Goal: Task Accomplishment & Management: Manage account settings

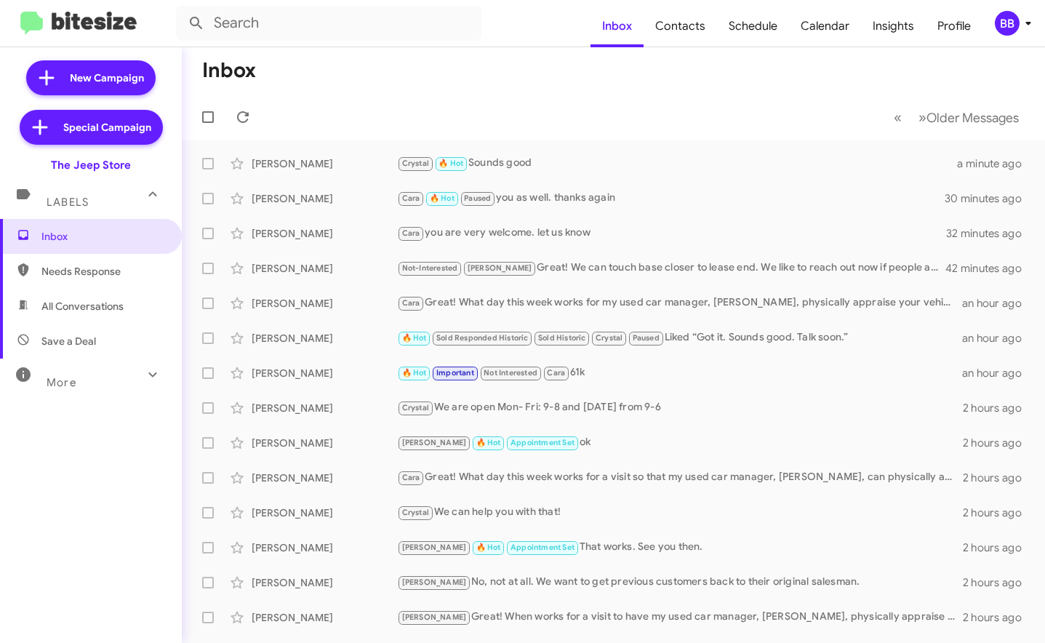
click at [1001, 23] on div "BB" at bounding box center [1007, 23] width 25 height 25
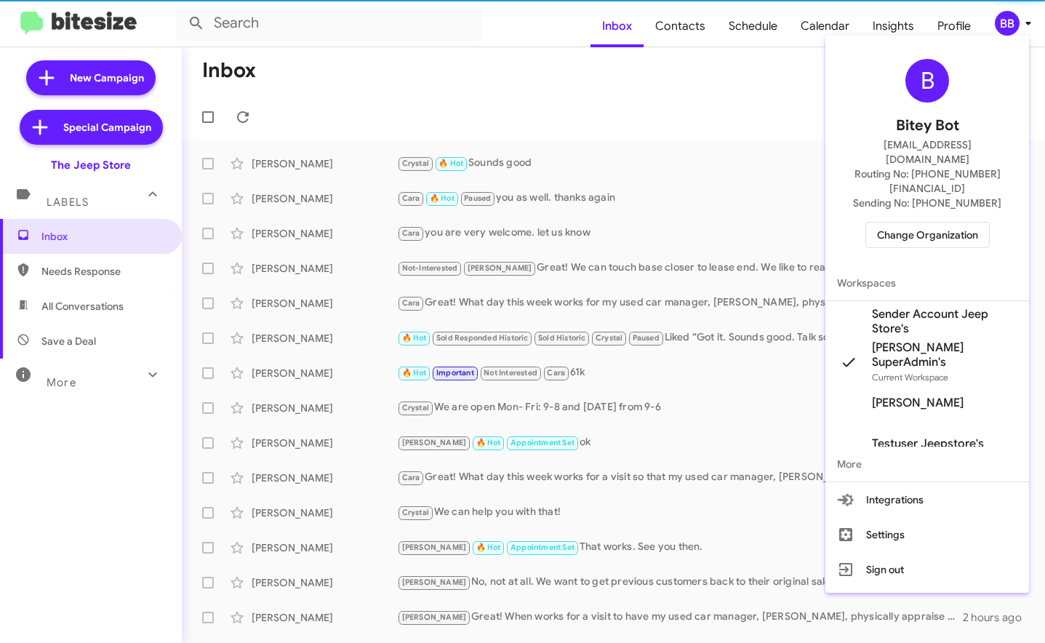
click at [935, 222] on span "Change Organization" at bounding box center [927, 234] width 101 height 25
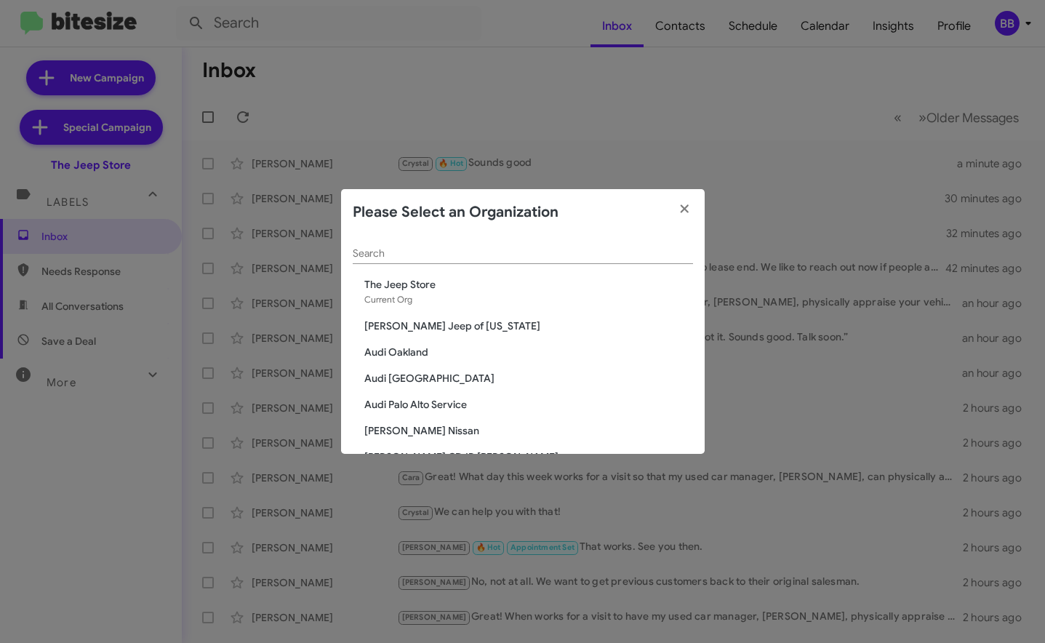
click at [457, 254] on input "Search" at bounding box center [523, 254] width 340 height 12
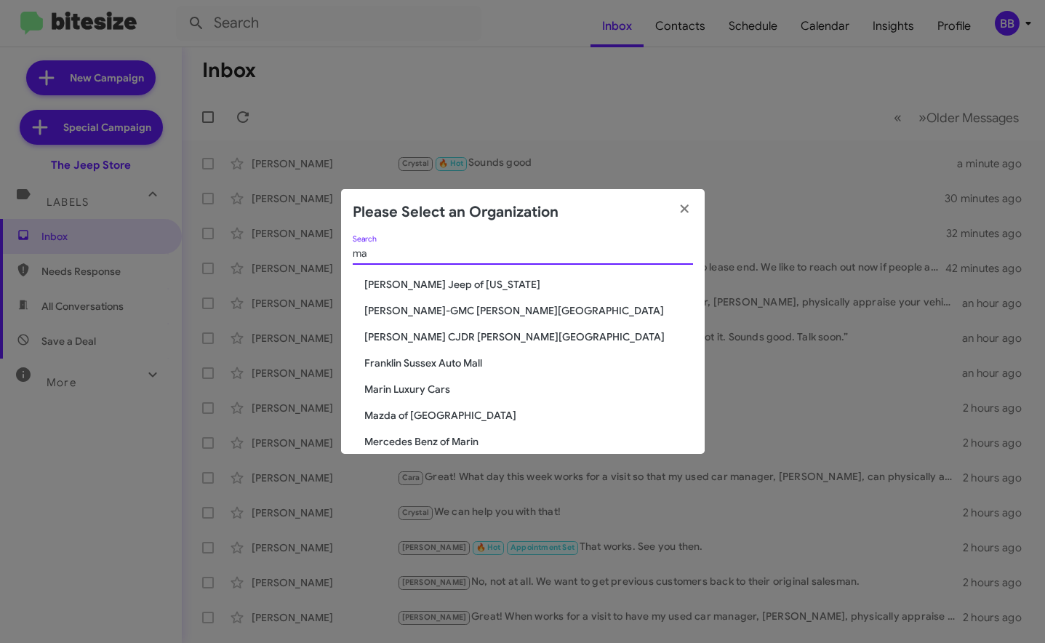
type input "m"
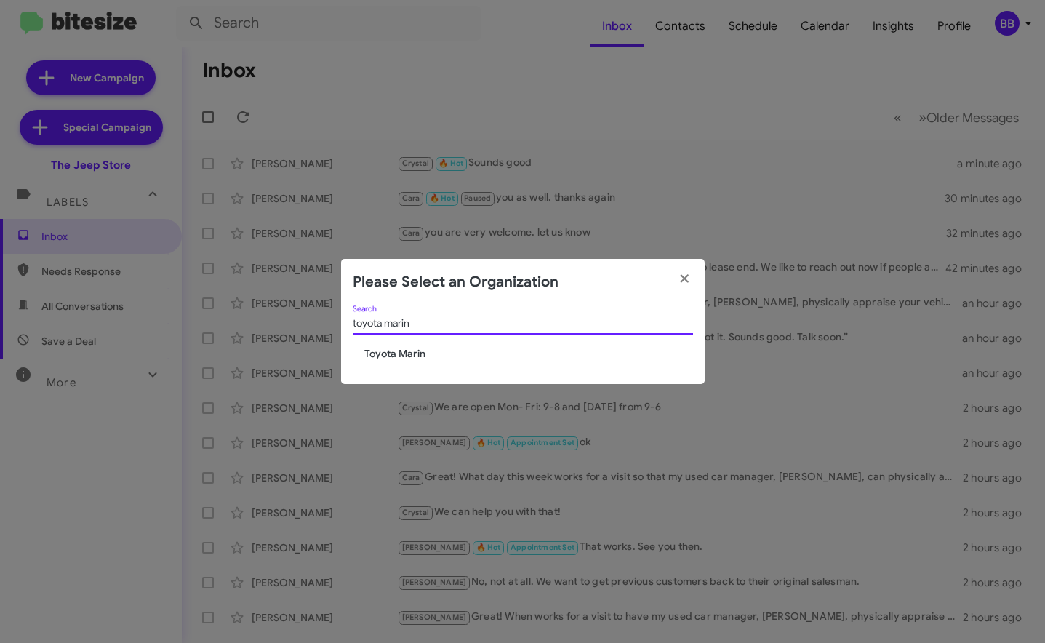
type input "toyota marin"
click at [382, 356] on span "Toyota Marin" at bounding box center [528, 353] width 329 height 15
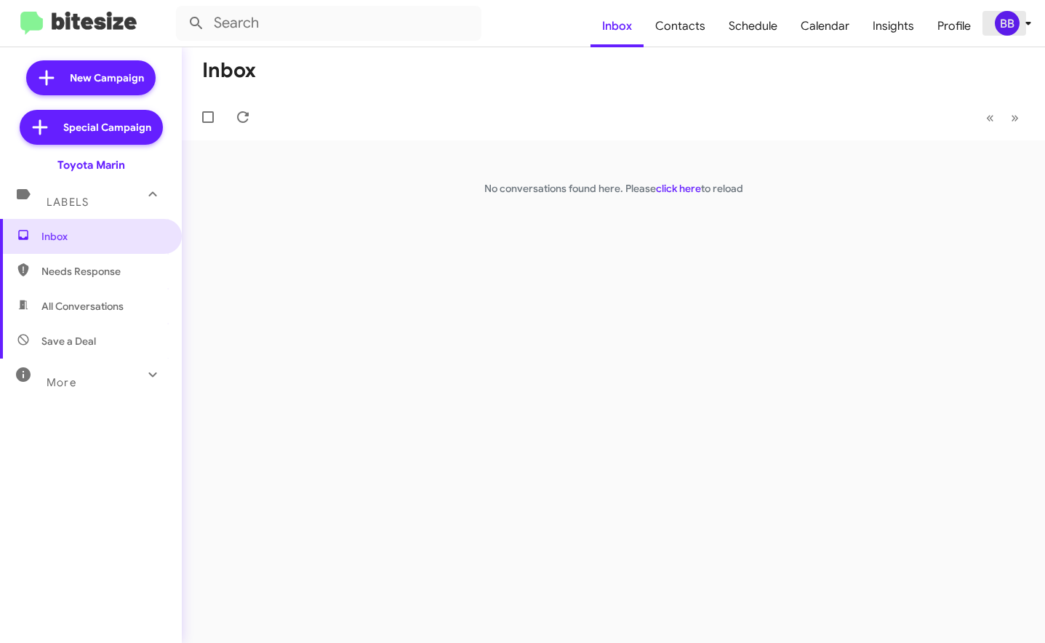
click at [1008, 31] on div "BB" at bounding box center [1007, 23] width 25 height 25
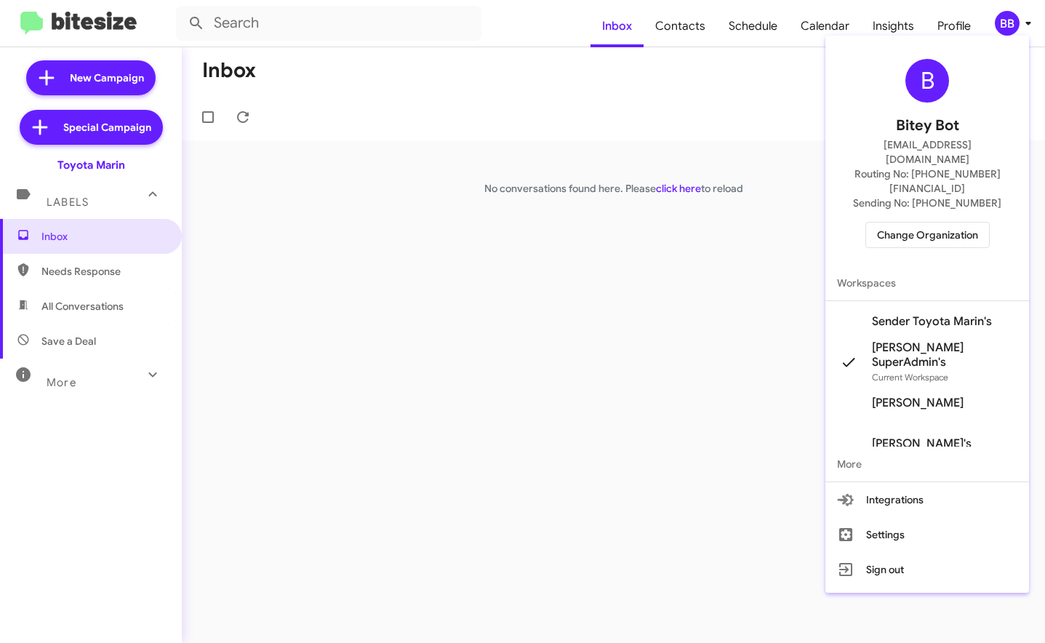
click at [944, 314] on span "Sender Toyota Marin's" at bounding box center [932, 321] width 120 height 15
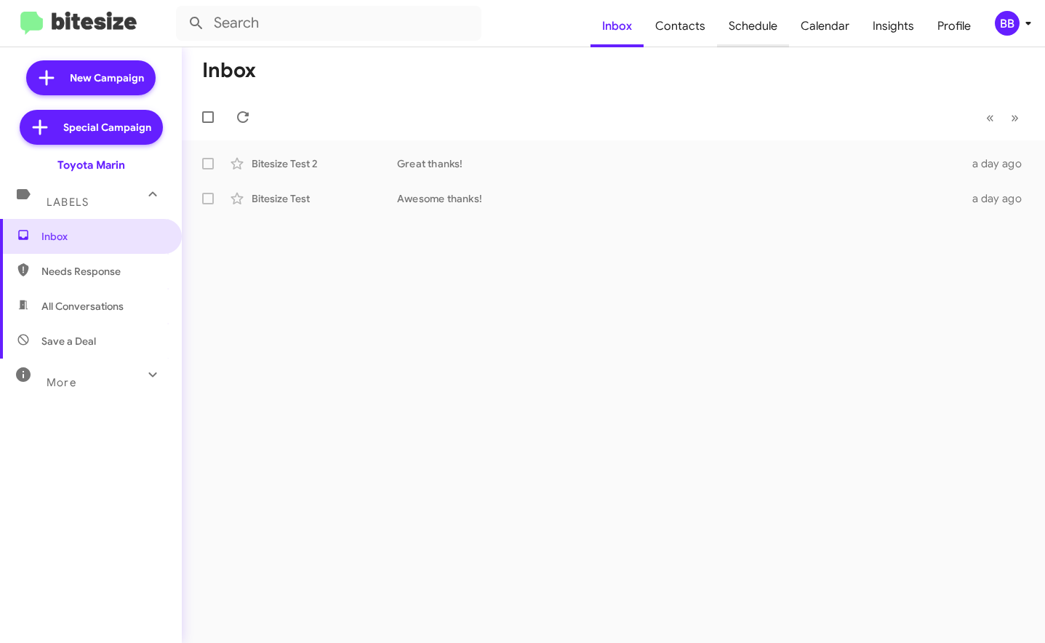
click at [763, 31] on span "Schedule" at bounding box center [753, 26] width 72 height 42
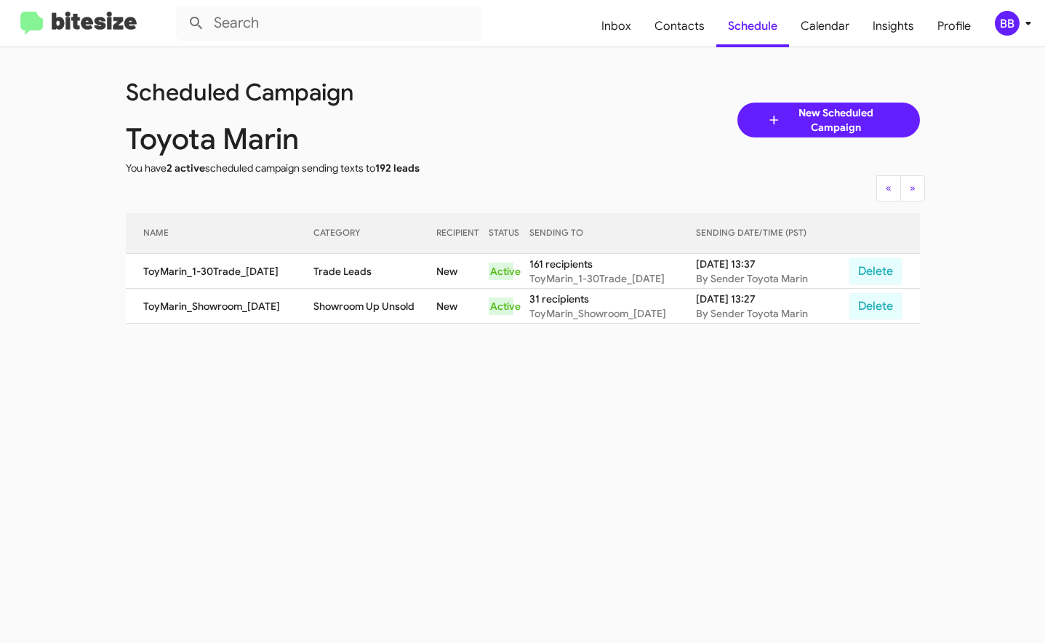
click at [1017, 28] on div "BB" at bounding box center [1007, 23] width 25 height 25
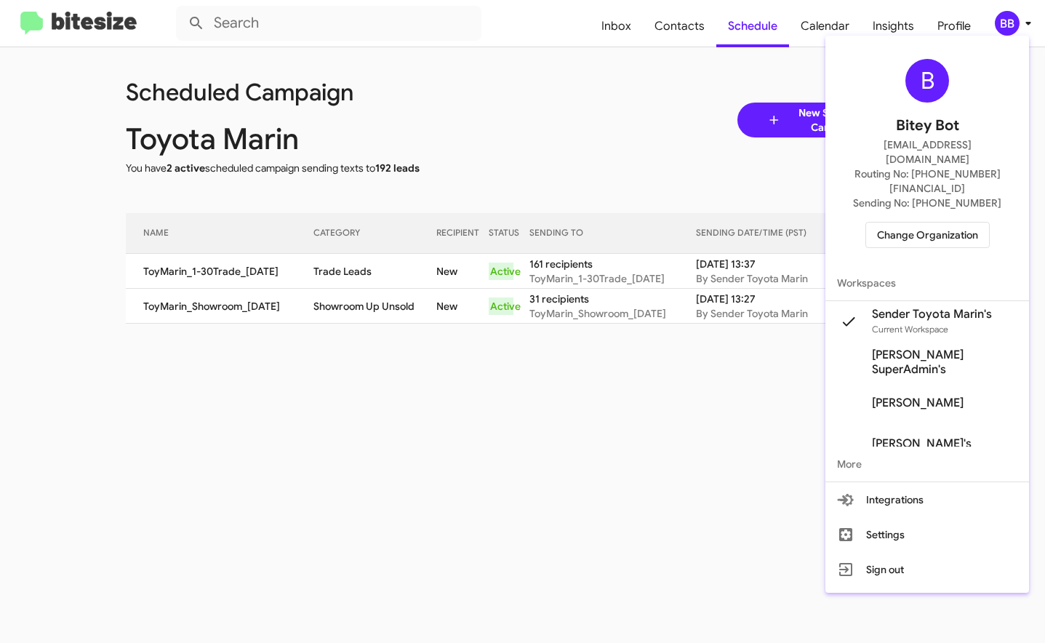
click at [443, 444] on div at bounding box center [522, 321] width 1045 height 643
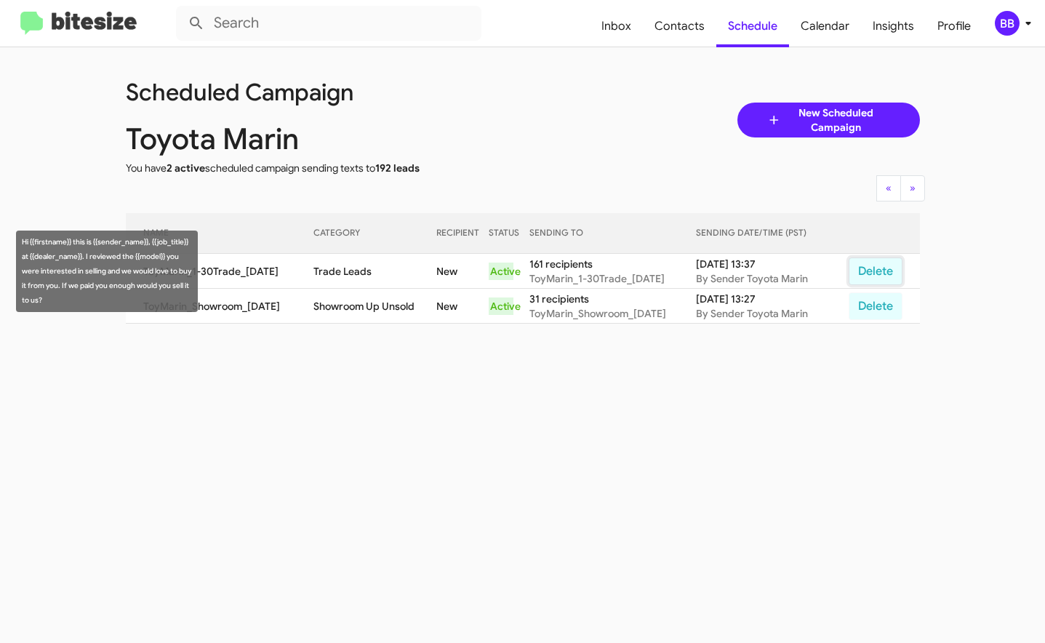
click at [885, 270] on button "Delete" at bounding box center [875, 271] width 54 height 28
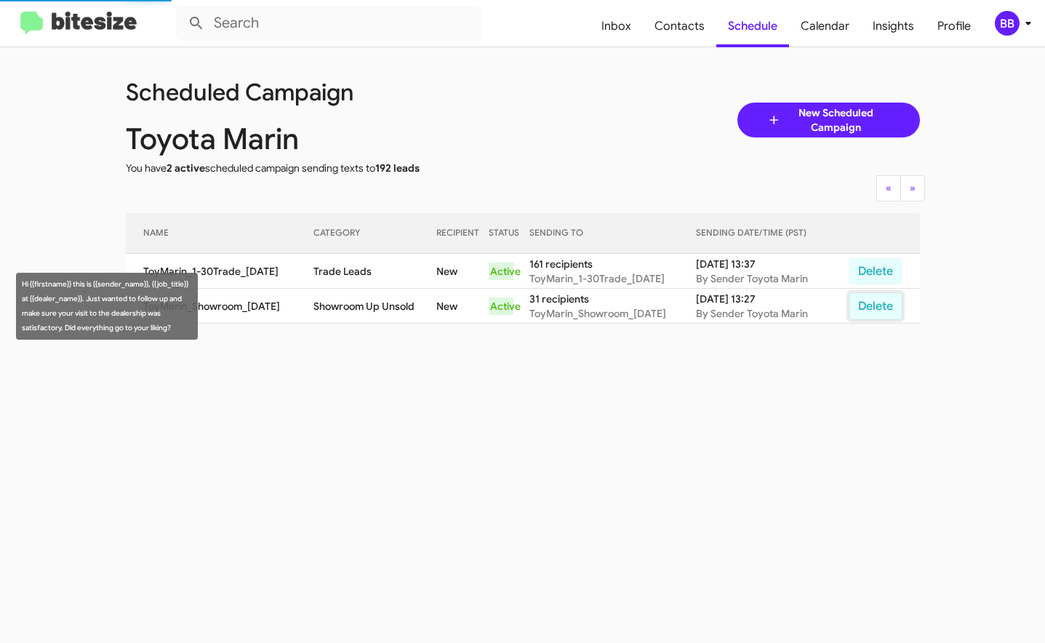
click at [879, 308] on button "Delete" at bounding box center [875, 306] width 54 height 28
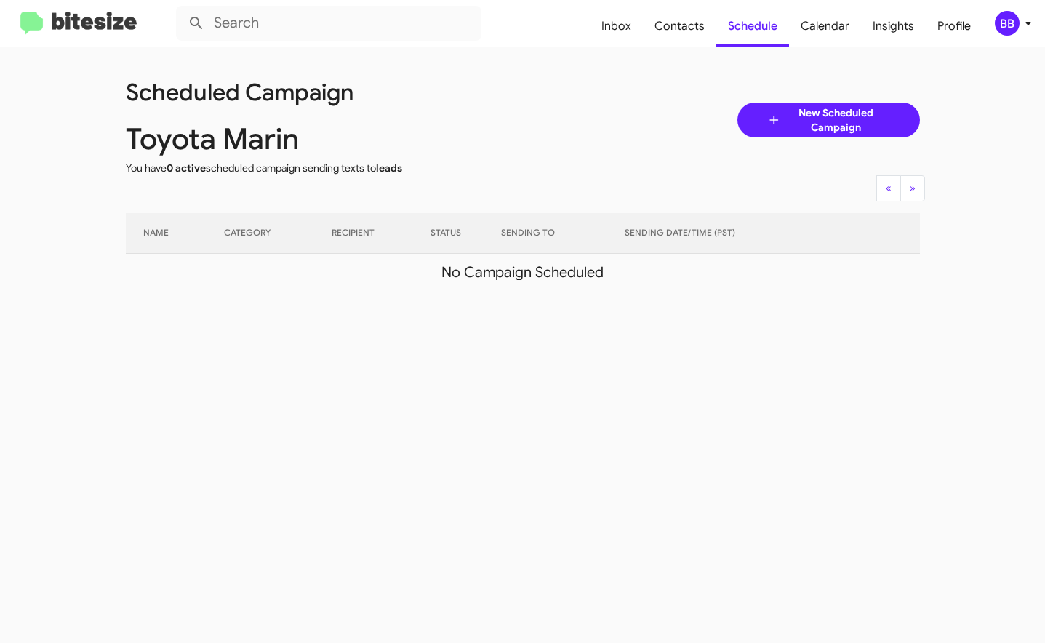
click at [83, 7] on mat-toolbar "Inbox Contacts Schedule Calendar Insights Profile BB" at bounding box center [522, 23] width 1045 height 47
click at [83, 25] on img at bounding box center [78, 24] width 116 height 24
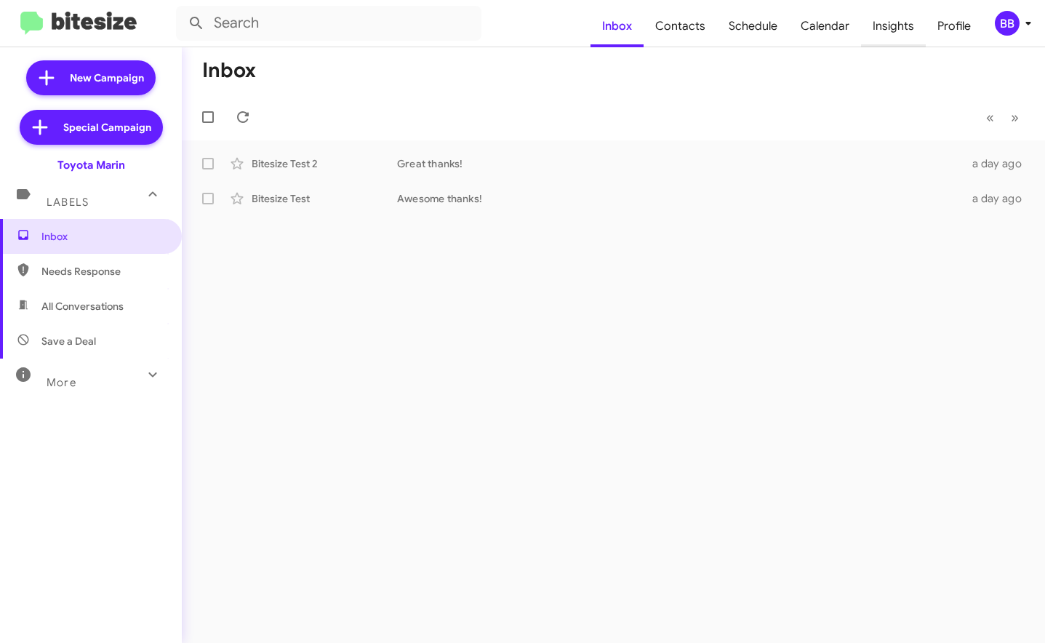
click at [867, 21] on span "Insights" at bounding box center [893, 26] width 65 height 42
click at [742, 28] on span "Schedule" at bounding box center [753, 26] width 72 height 42
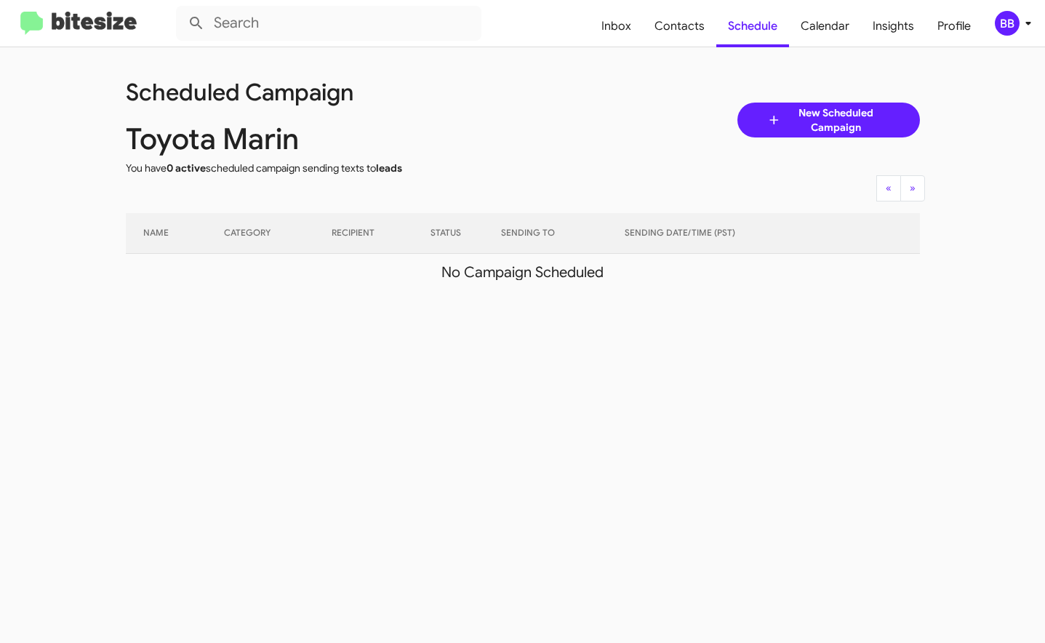
click at [87, 27] on img at bounding box center [78, 24] width 116 height 24
